Goal: Information Seeking & Learning: Learn about a topic

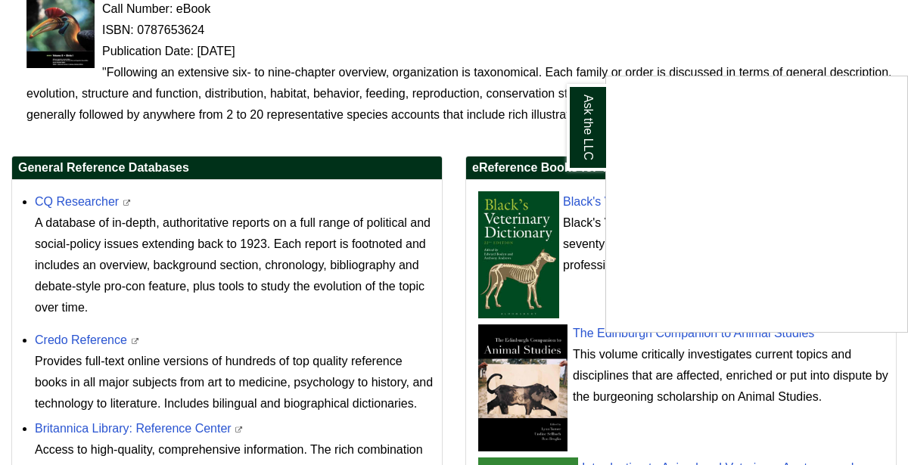
scroll to position [430, 0]
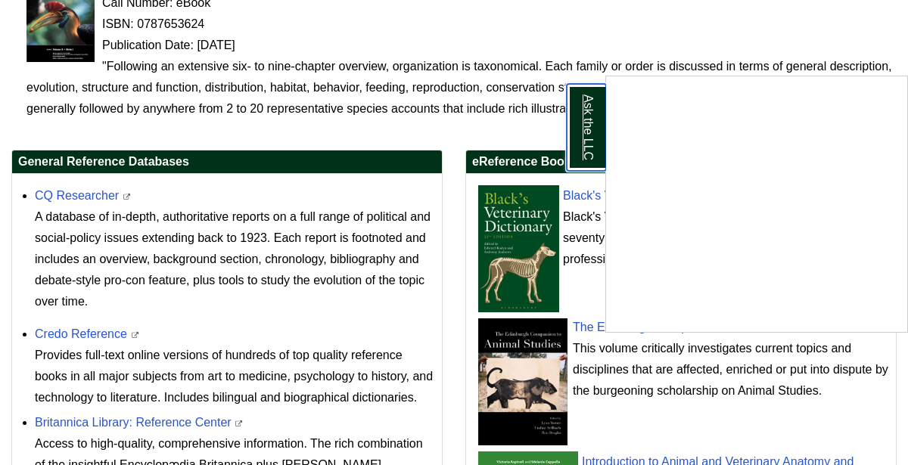
click at [588, 151] on link "Ask the LLC" at bounding box center [586, 127] width 39 height 87
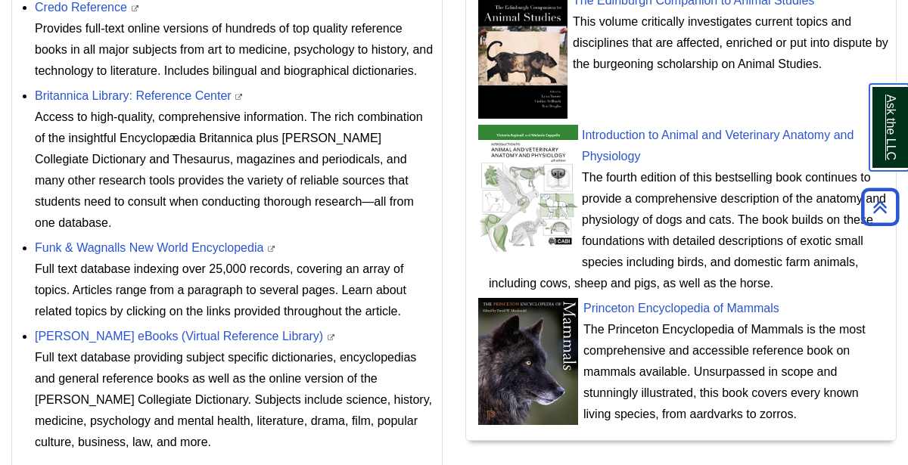
scroll to position [0, 0]
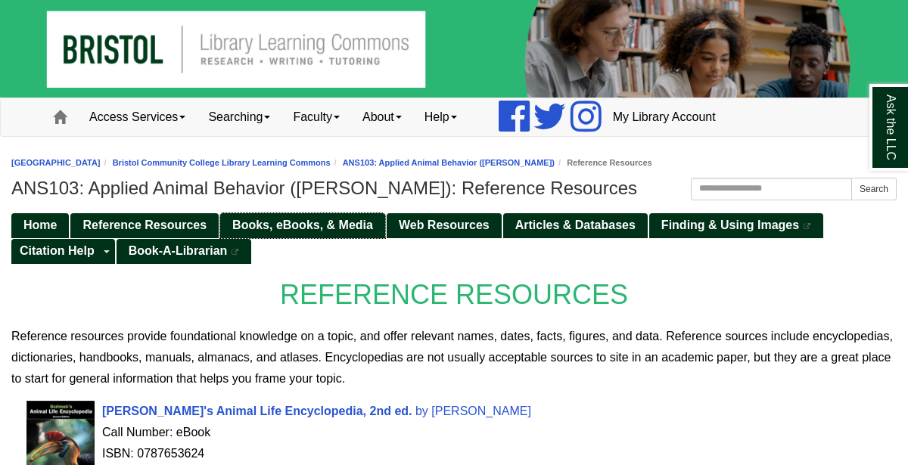
click at [340, 213] on link "Books, eBooks, & Media" at bounding box center [302, 225] width 165 height 25
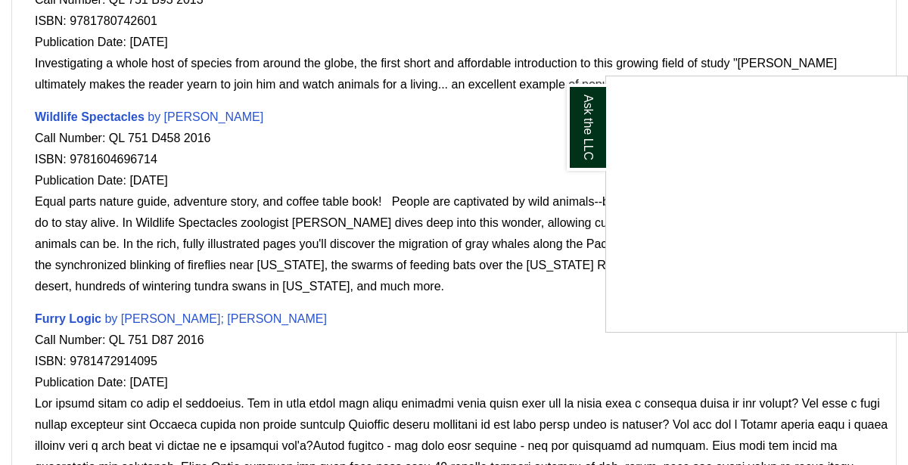
scroll to position [1214, 0]
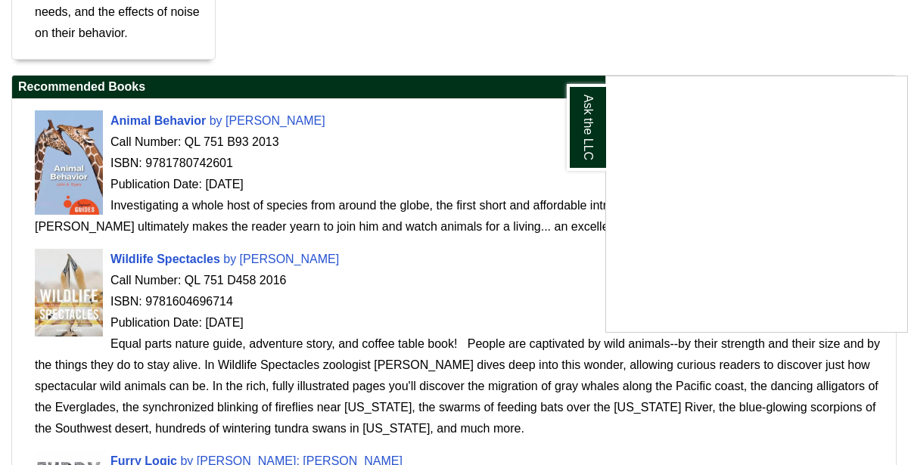
click at [145, 117] on div "Ask the LLC" at bounding box center [454, 232] width 908 height 465
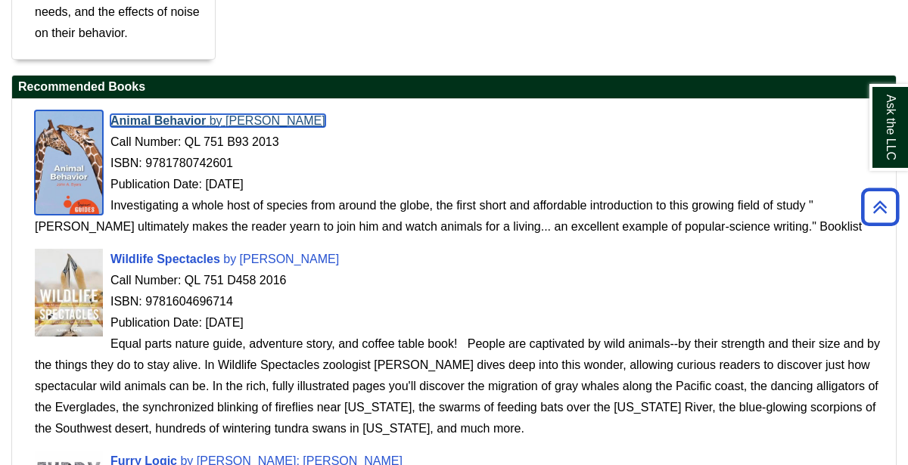
click at [145, 117] on span "Animal Behavior" at bounding box center [157, 120] width 95 height 13
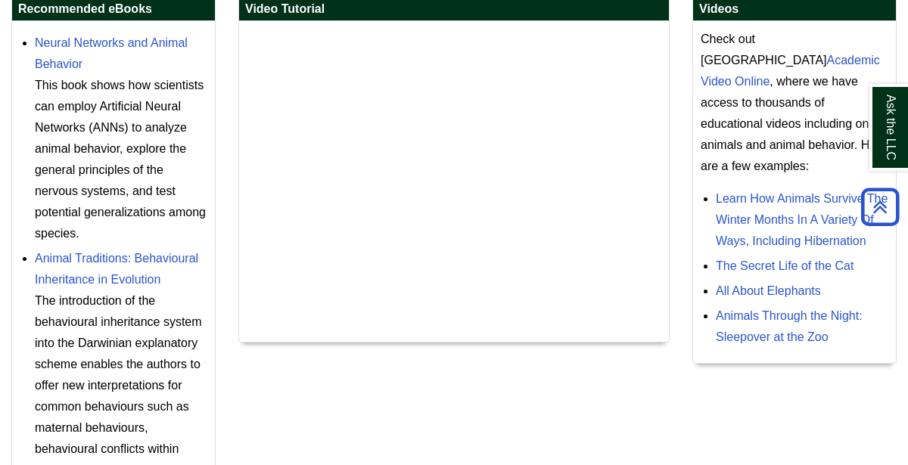
scroll to position [562, 0]
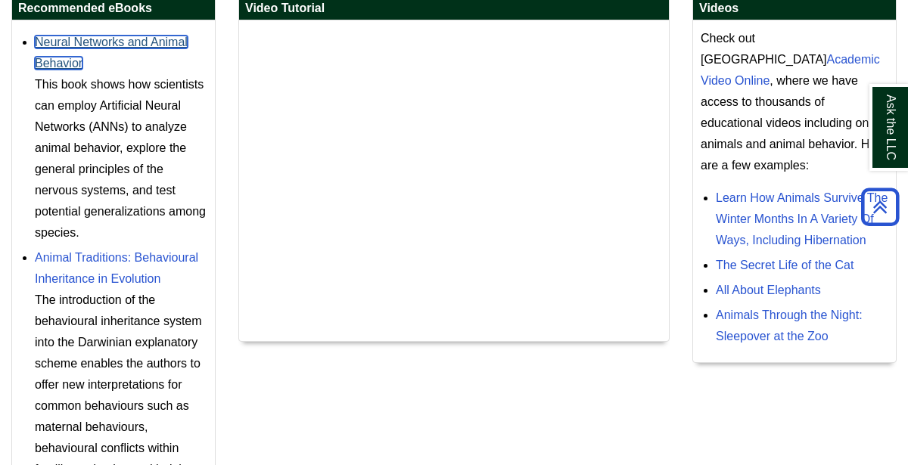
click at [150, 42] on link "Neural Networks and Animal Behavior" at bounding box center [111, 53] width 153 height 34
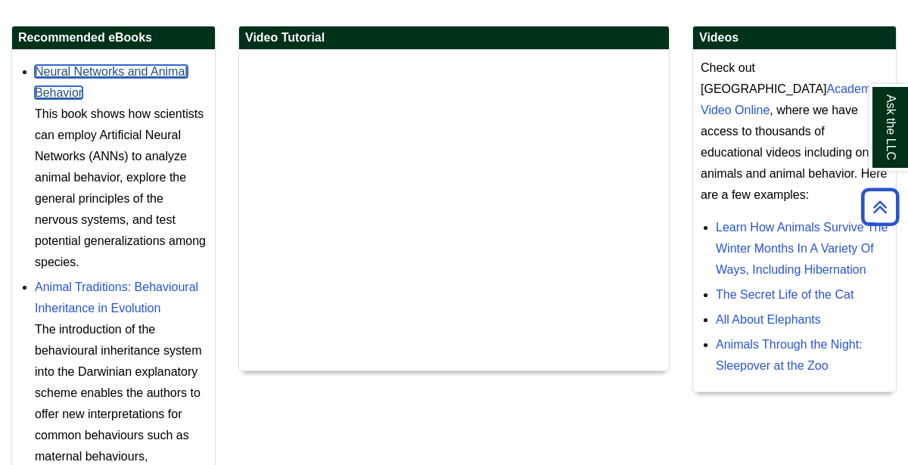
scroll to position [514, 0]
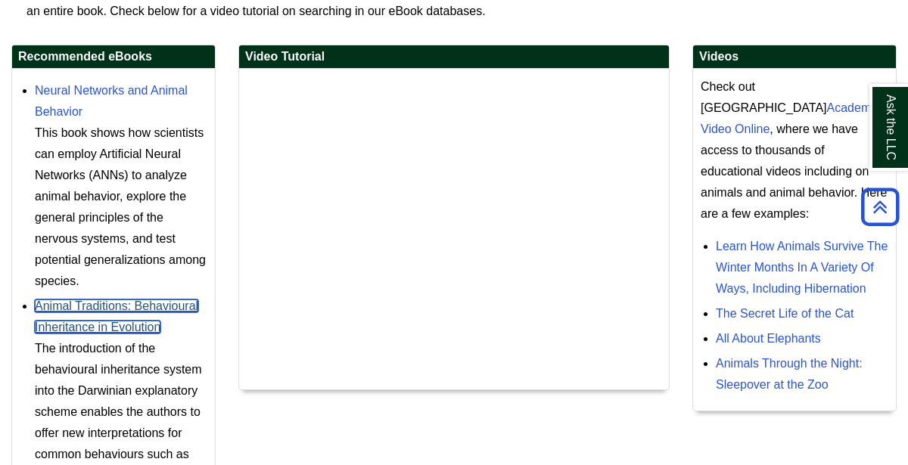
click at [123, 306] on link "Animal Traditions: Behavioural Inheritance in Evolution" at bounding box center [116, 317] width 163 height 34
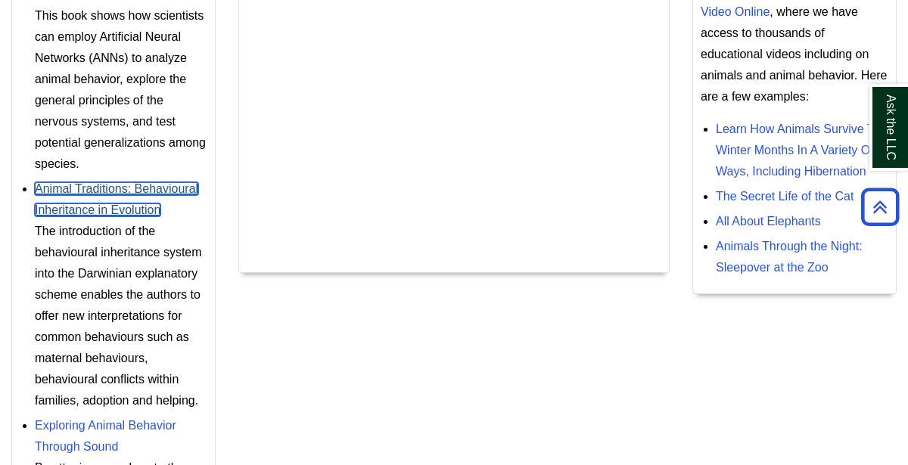
scroll to position [0, 0]
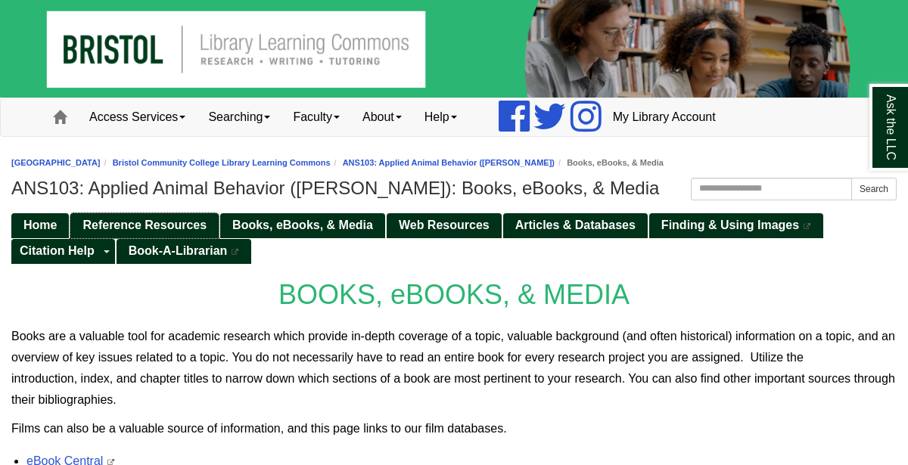
click at [197, 221] on span "Reference Resources" at bounding box center [144, 225] width 124 height 13
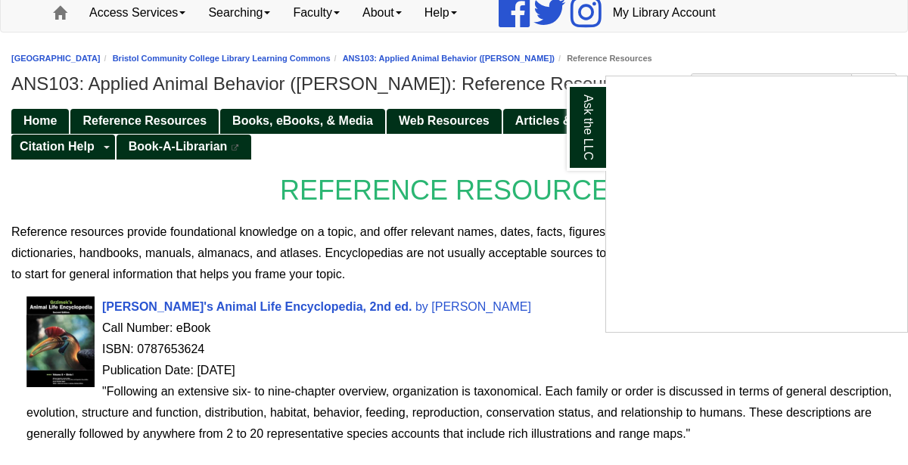
scroll to position [86, 0]
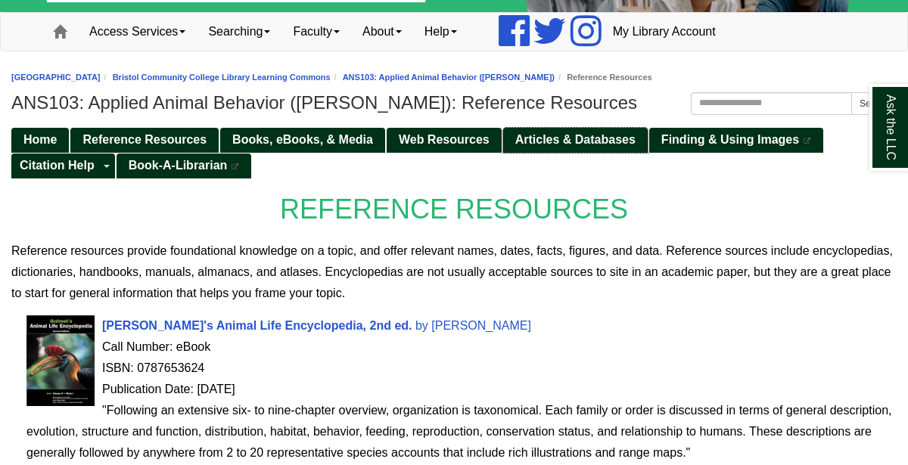
click at [597, 139] on span "Articles & Databases" at bounding box center [575, 139] width 120 height 13
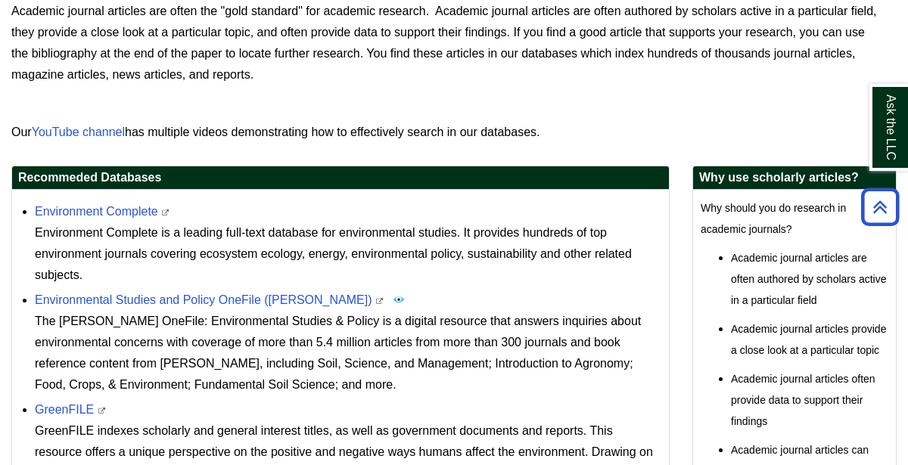
scroll to position [568, 0]
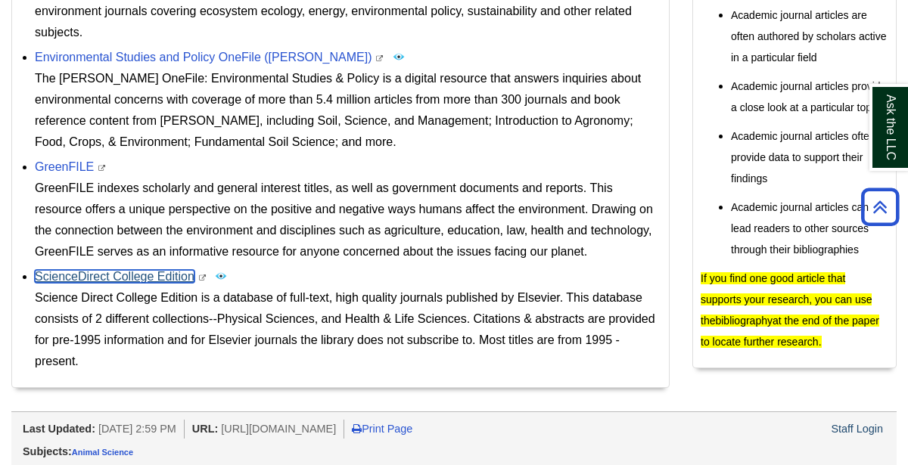
click at [186, 278] on link "ScienceDirect College Edition" at bounding box center [115, 276] width 160 height 13
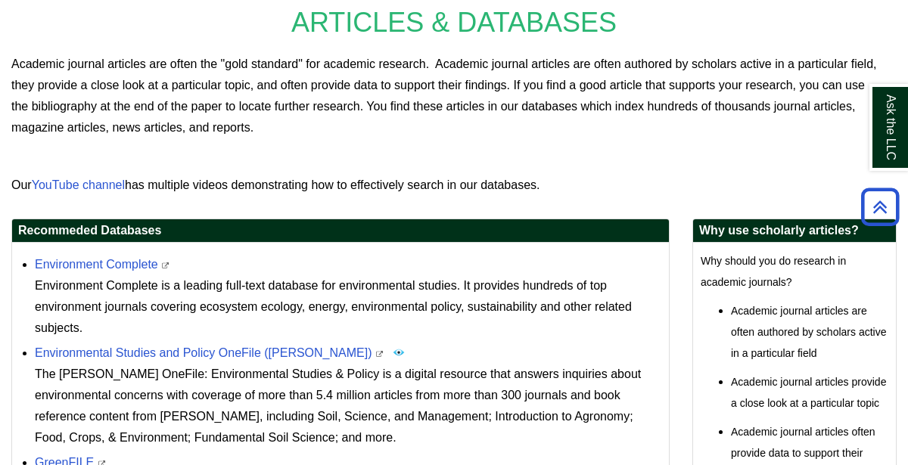
scroll to position [275, 0]
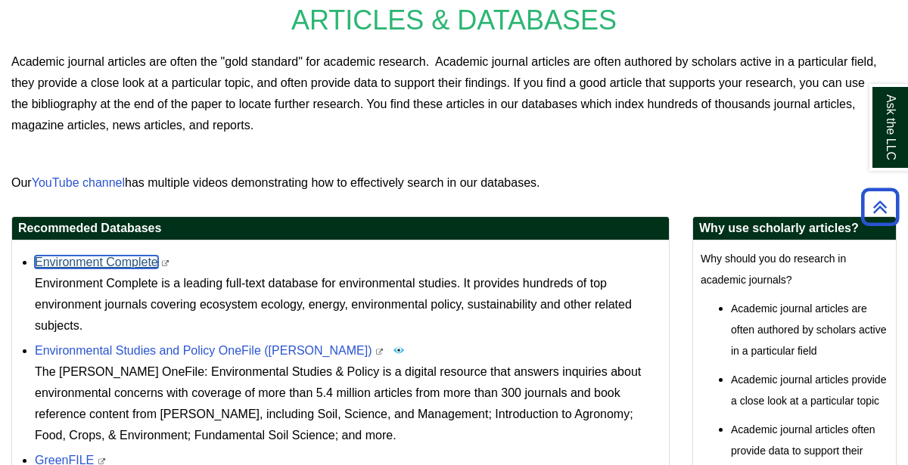
click at [122, 266] on link "Environment Complete" at bounding box center [96, 262] width 123 height 13
